Goal: Task Accomplishment & Management: Use online tool/utility

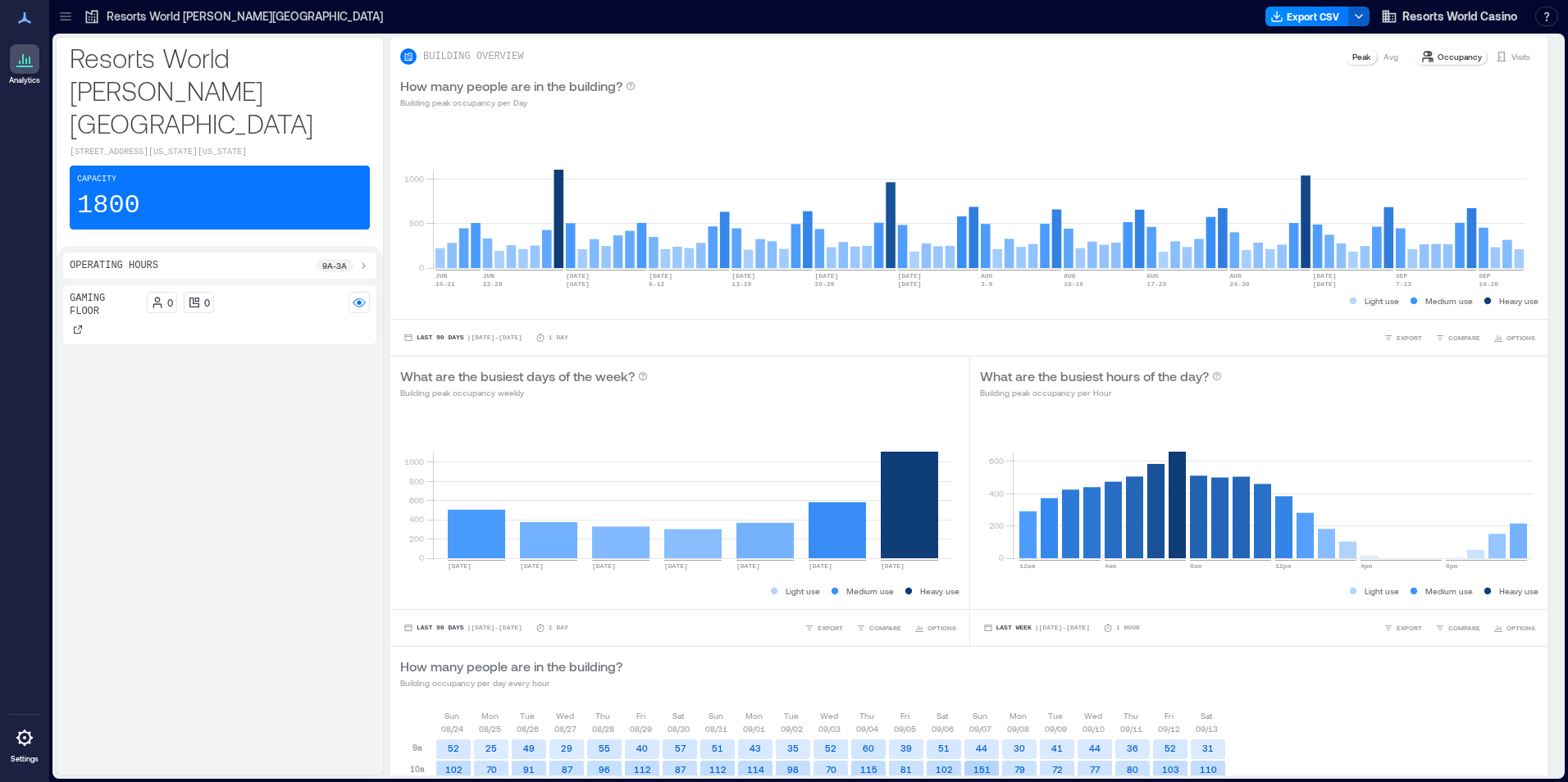
click at [1353, 17] on icon "button" at bounding box center [1359, 17] width 13 height 13
click at [1305, 19] on button "Export CSV" at bounding box center [1306, 17] width 84 height 20
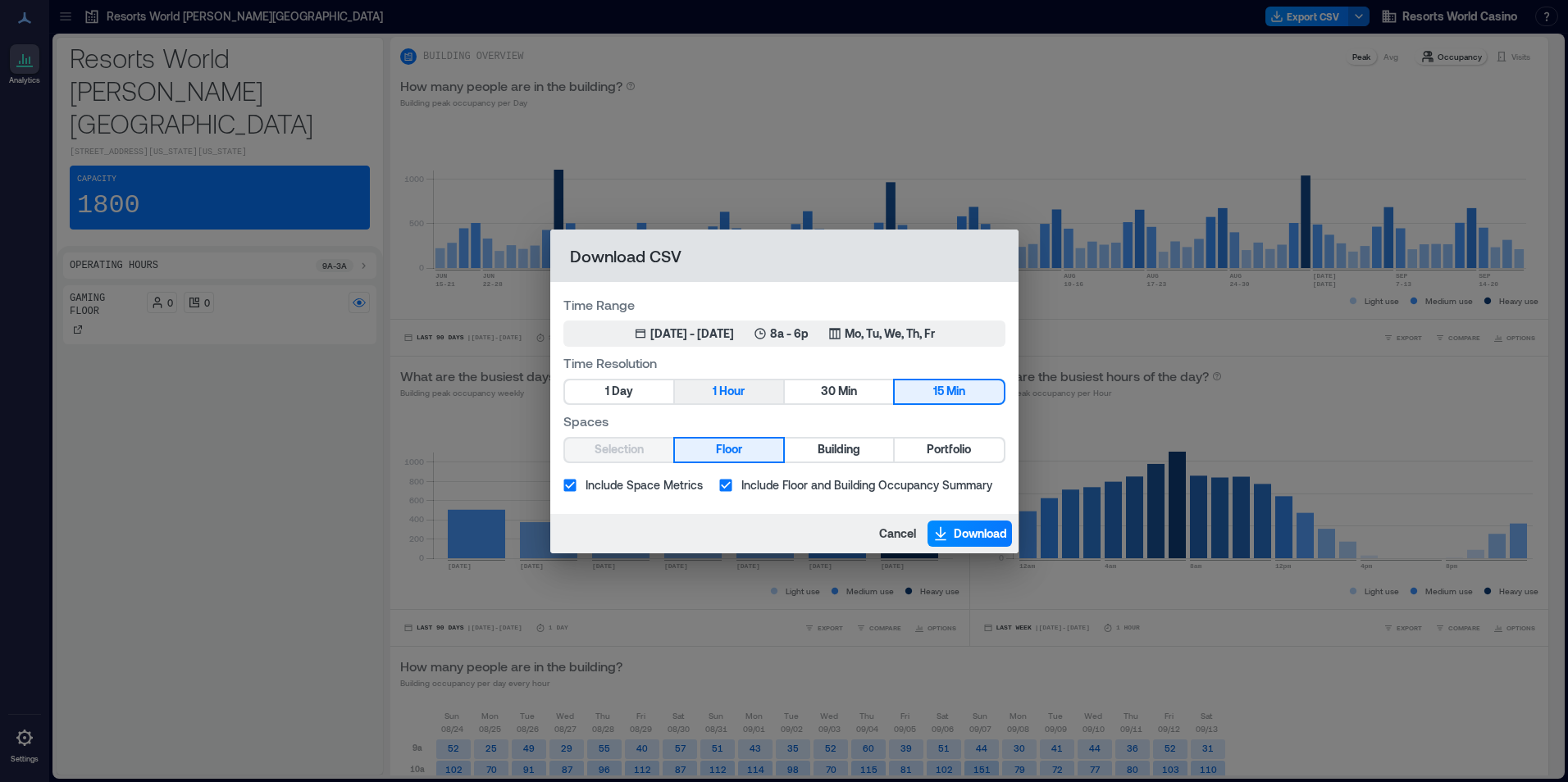
click at [732, 388] on span "Hour" at bounding box center [732, 391] width 26 height 21
click at [922, 451] on button "Portfolio" at bounding box center [949, 450] width 108 height 23
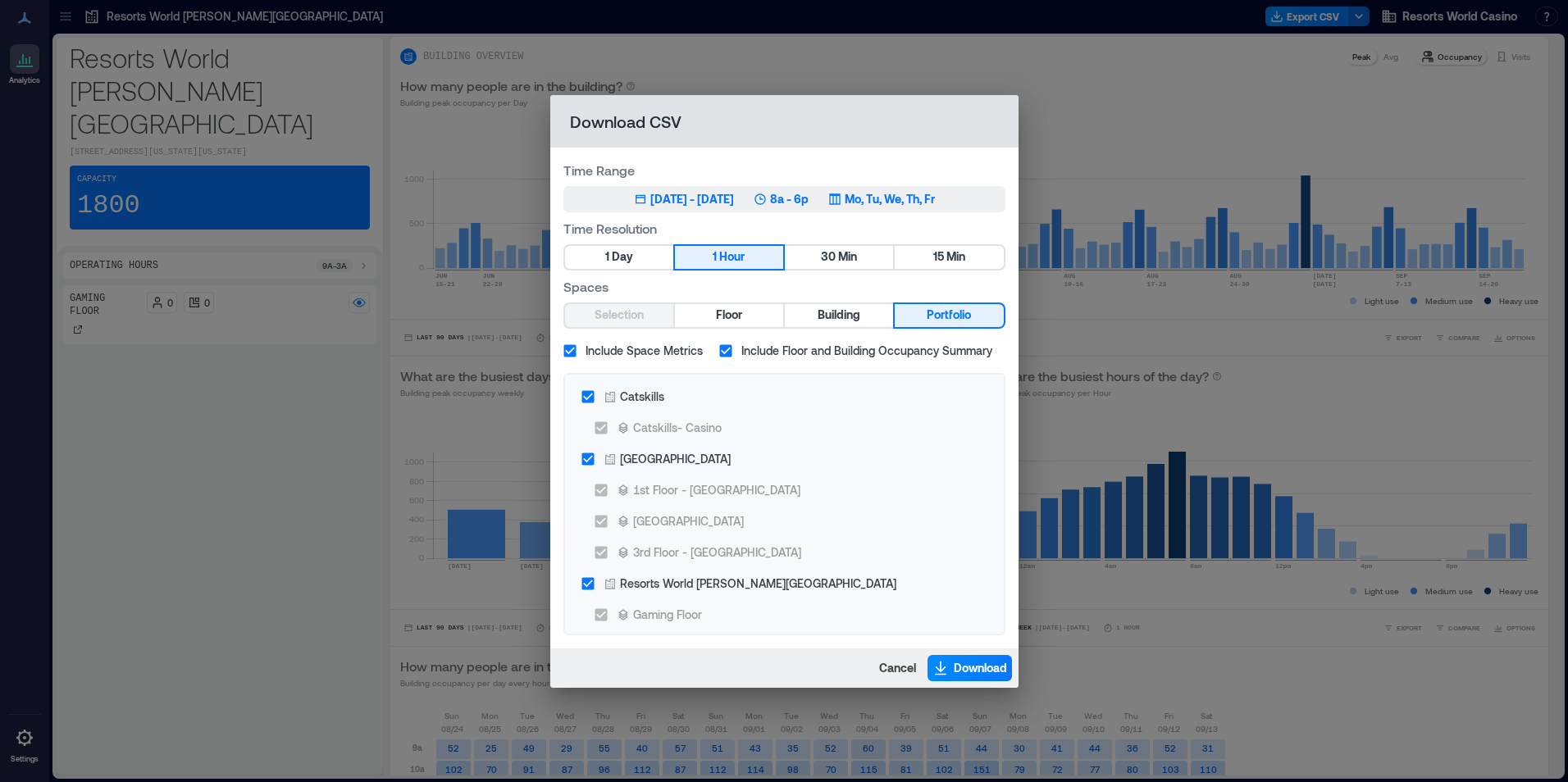
click at [803, 193] on p "8a - 6p" at bounding box center [789, 199] width 39 height 17
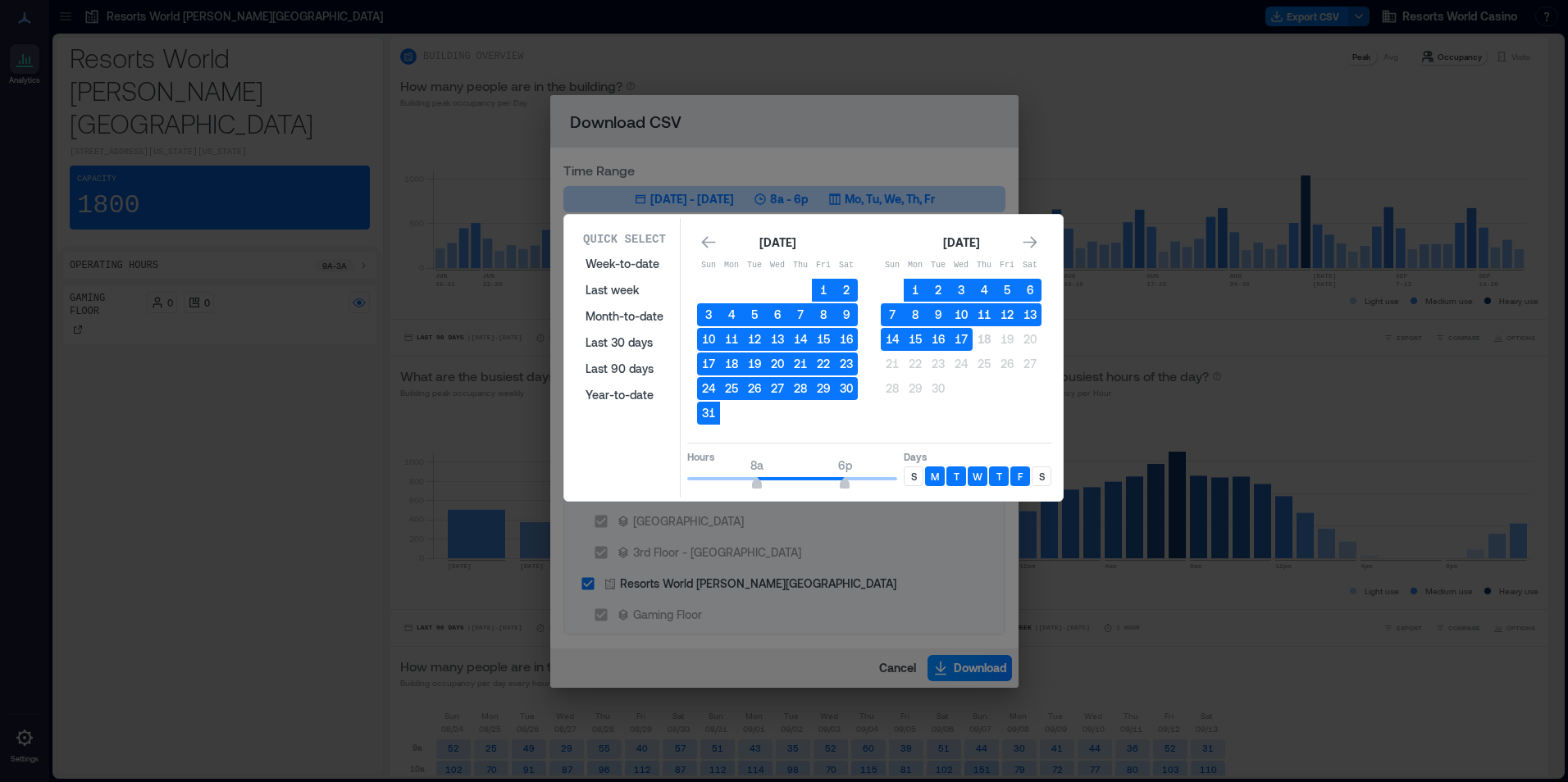
click at [917, 472] on div "S" at bounding box center [914, 477] width 20 height 20
click at [1036, 473] on div "S" at bounding box center [1041, 477] width 20 height 20
type input "**"
drag, startPoint x: 845, startPoint y: 485, endPoint x: 937, endPoint y: 497, distance: 92.8
click at [937, 497] on div "Quick Select Week-to-date Last week Month-to-date Last 30 days Last 90 days Yea…" at bounding box center [813, 357] width 488 height 280
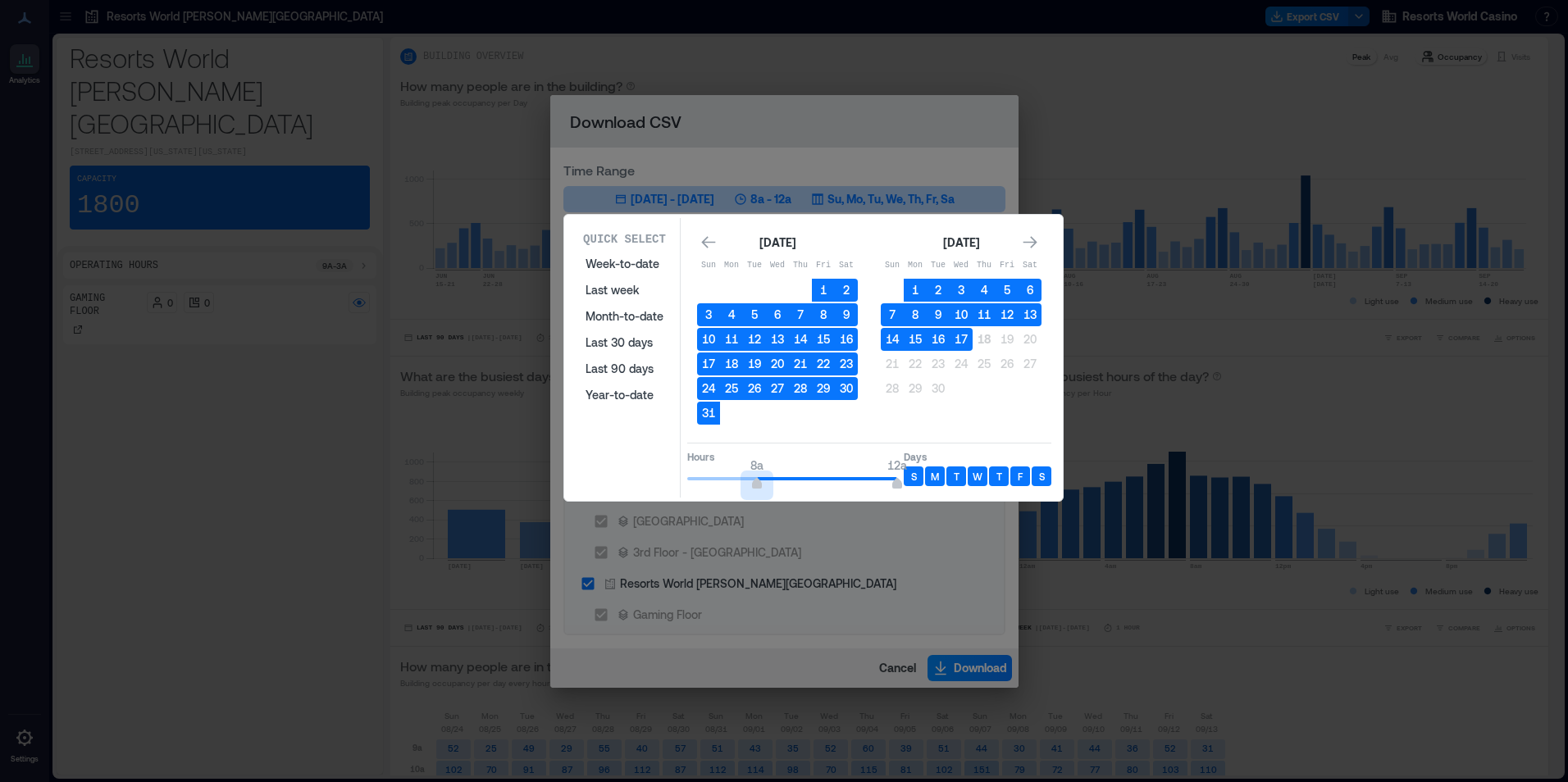
type input "*"
drag, startPoint x: 758, startPoint y: 482, endPoint x: 650, endPoint y: 474, distance: 108.3
click at [650, 474] on div "Quick Select Week-to-date Last week Month-to-date Last 30 days Last 90 days Yea…" at bounding box center [813, 357] width 488 height 280
click at [965, 339] on button "17" at bounding box center [961, 339] width 23 height 23
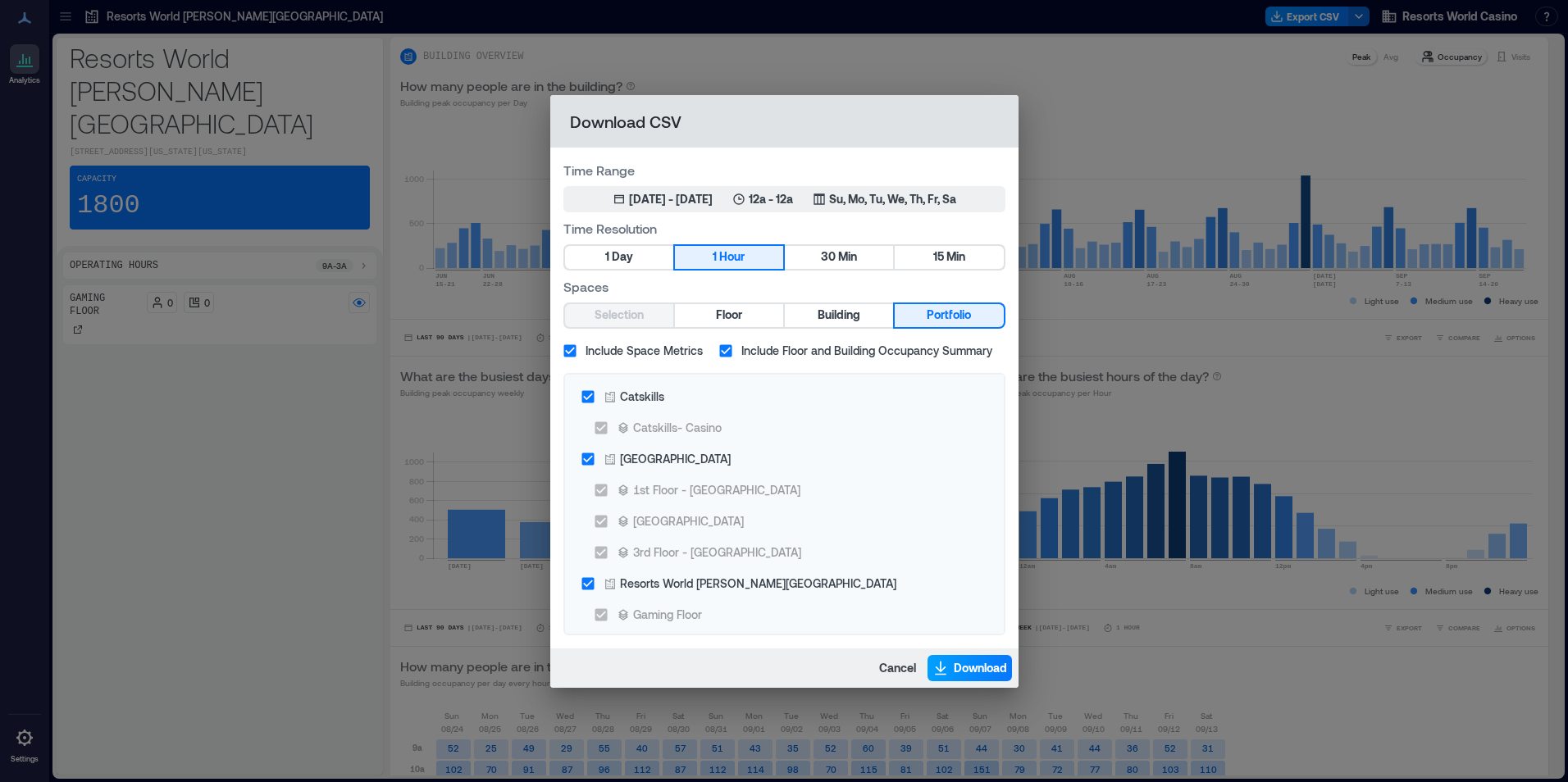
click at [963, 668] on span "Download" at bounding box center [980, 668] width 53 height 17
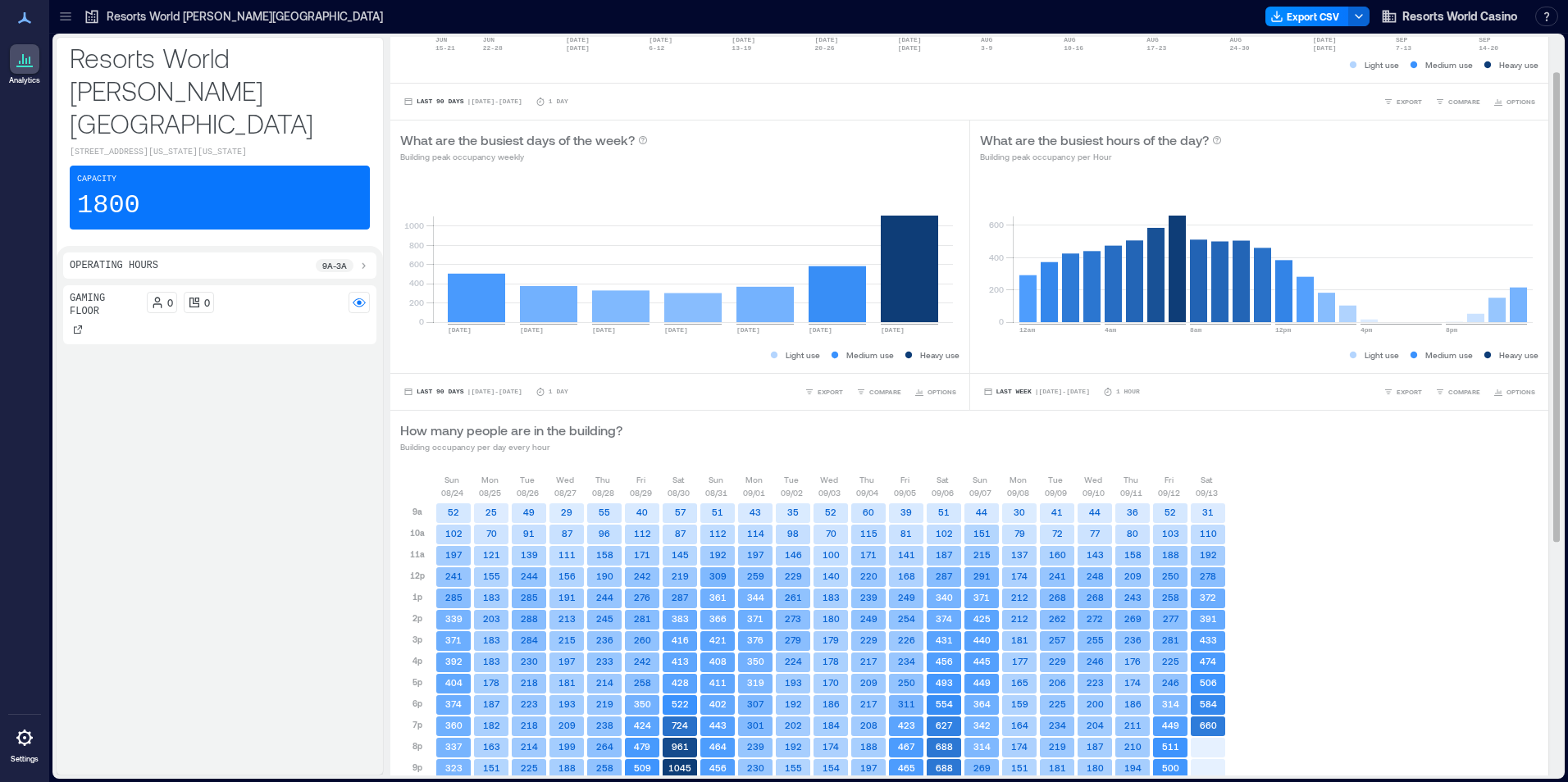
scroll to position [246, 0]
